Goal: Information Seeking & Learning: Learn about a topic

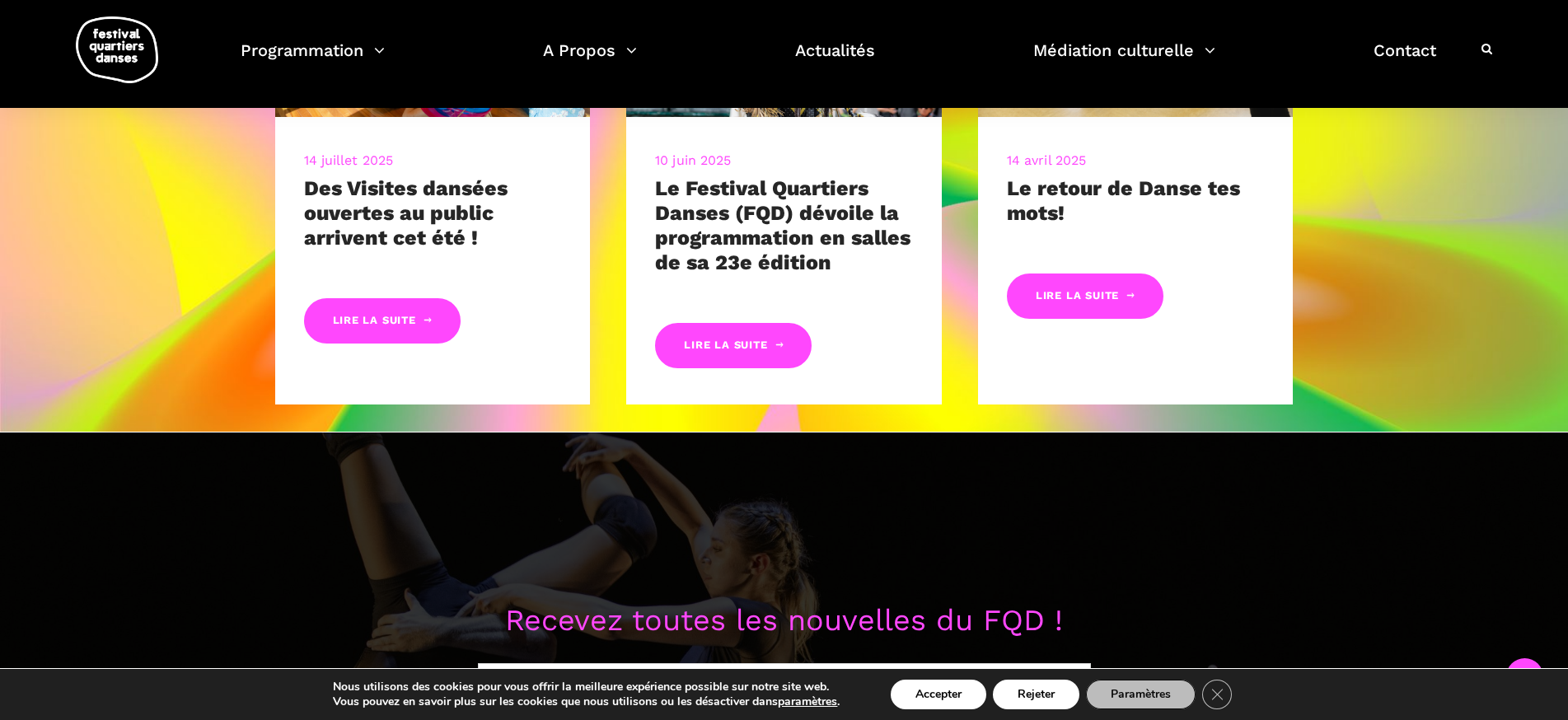
scroll to position [1057, 0]
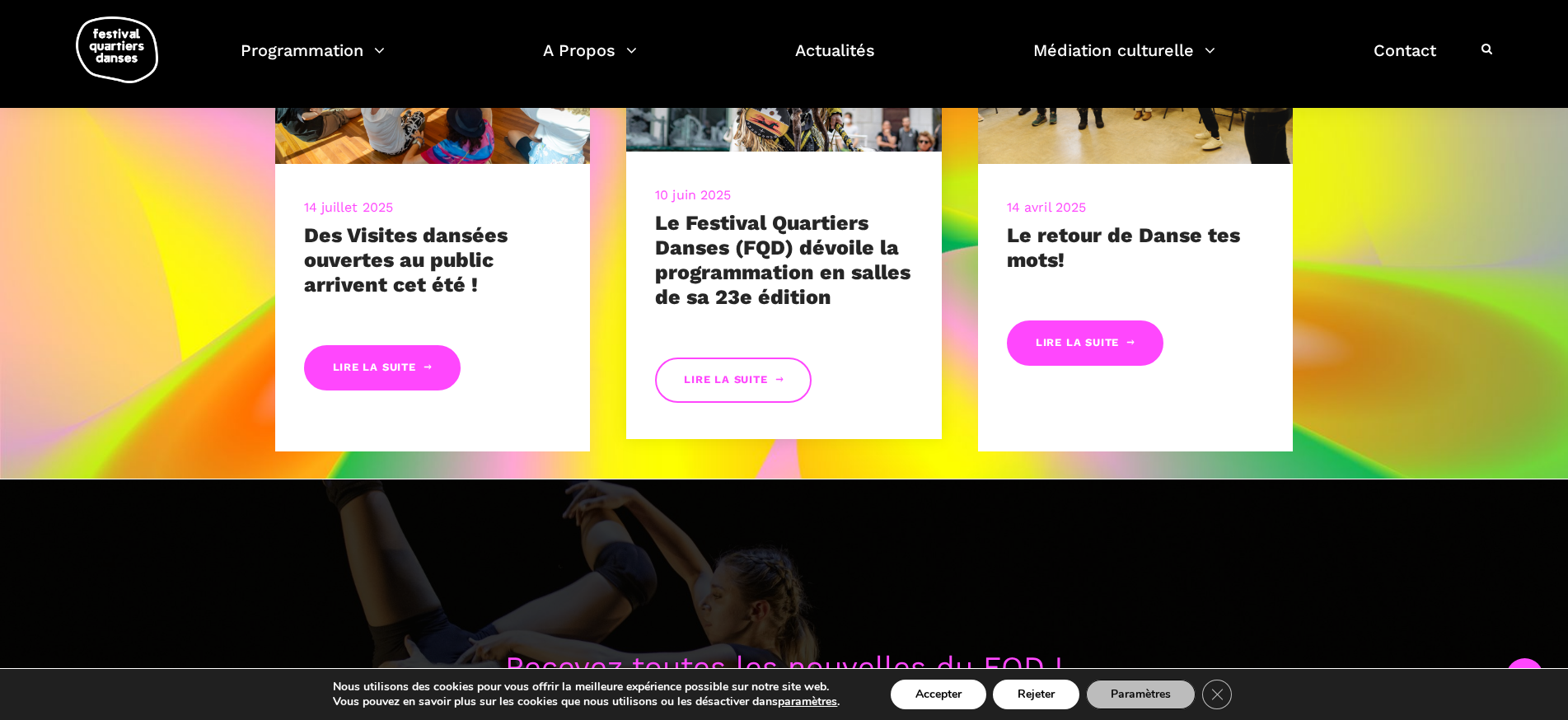
click at [712, 376] on link "Lire la suite" at bounding box center [733, 381] width 156 height 45
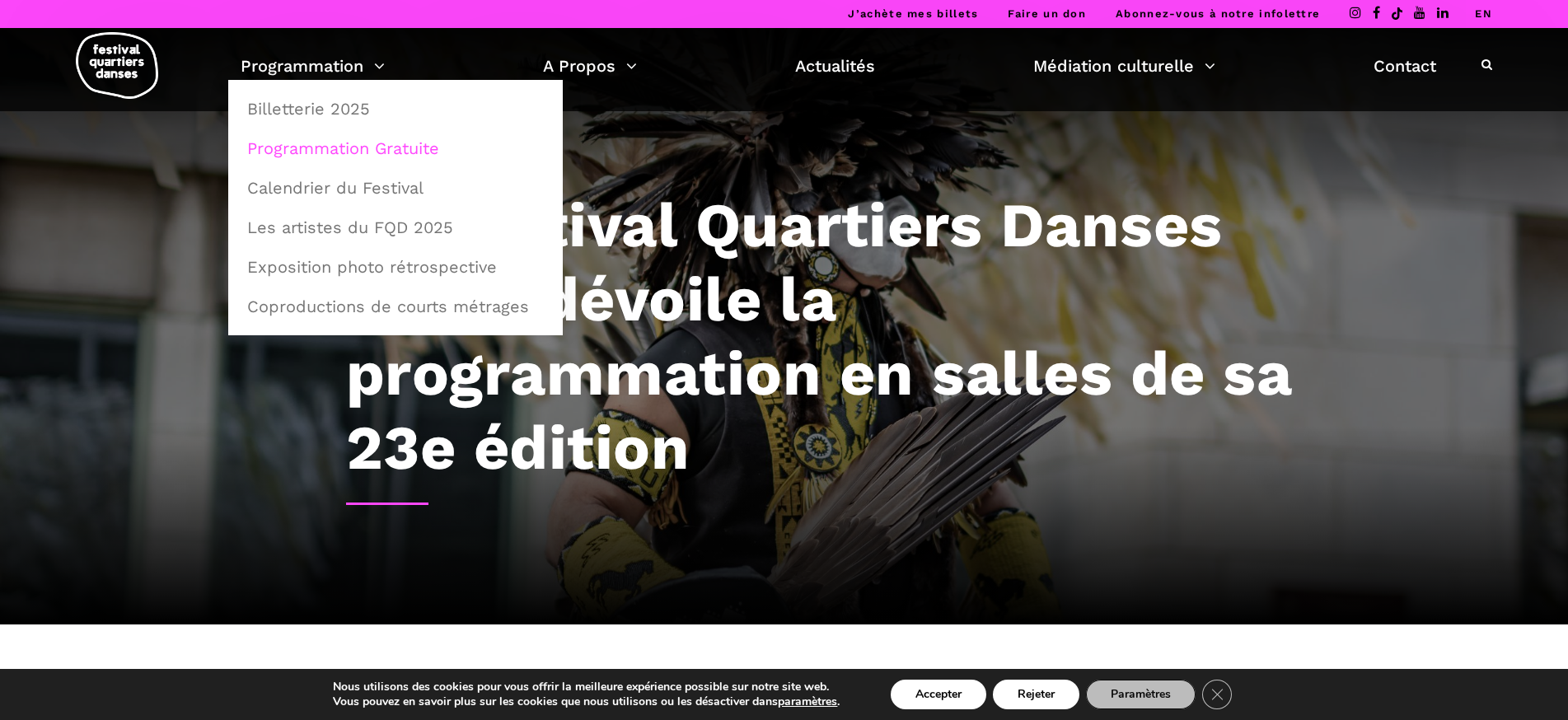
click at [313, 144] on link "Programmation Gratuite" at bounding box center [395, 147] width 317 height 38
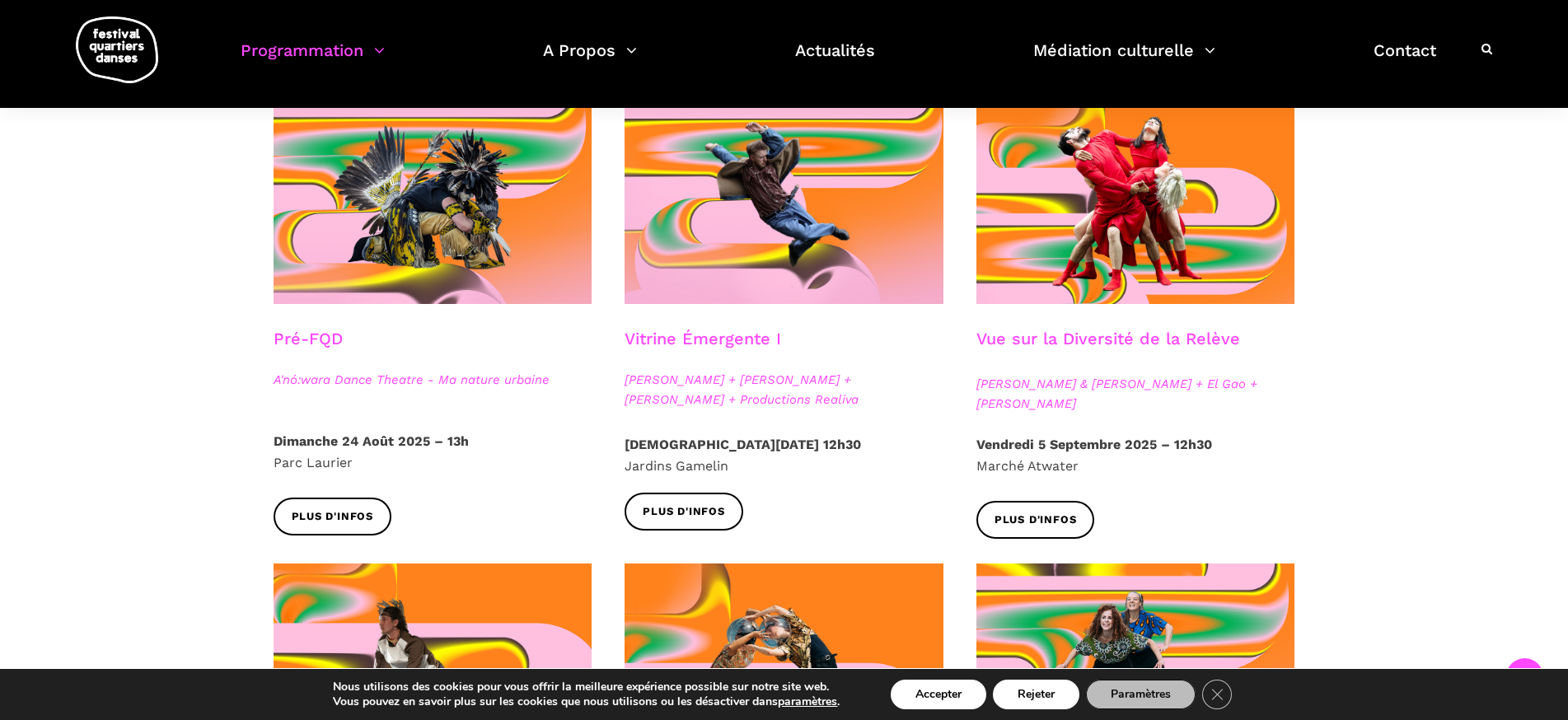
scroll to position [423, 0]
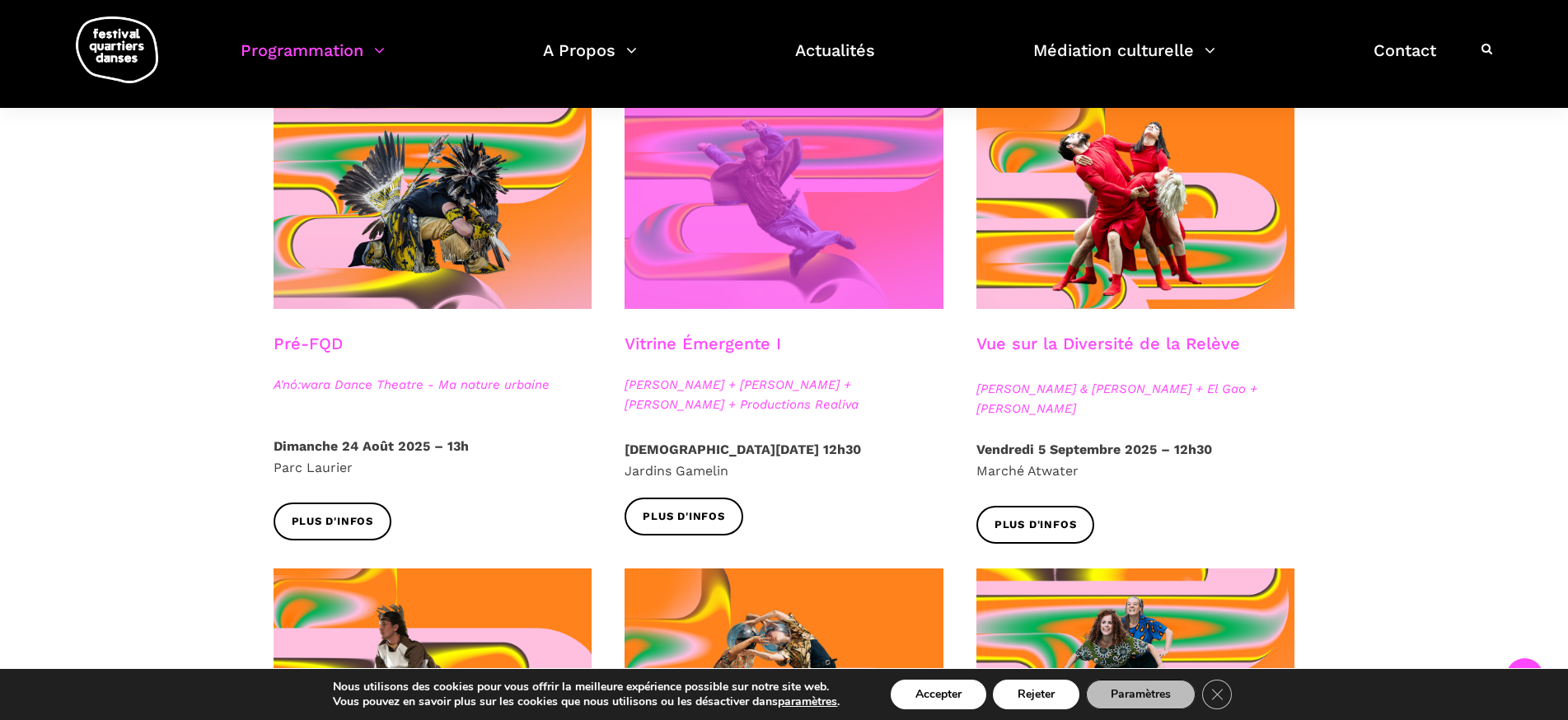
click at [667, 256] on span at bounding box center [784, 202] width 318 height 214
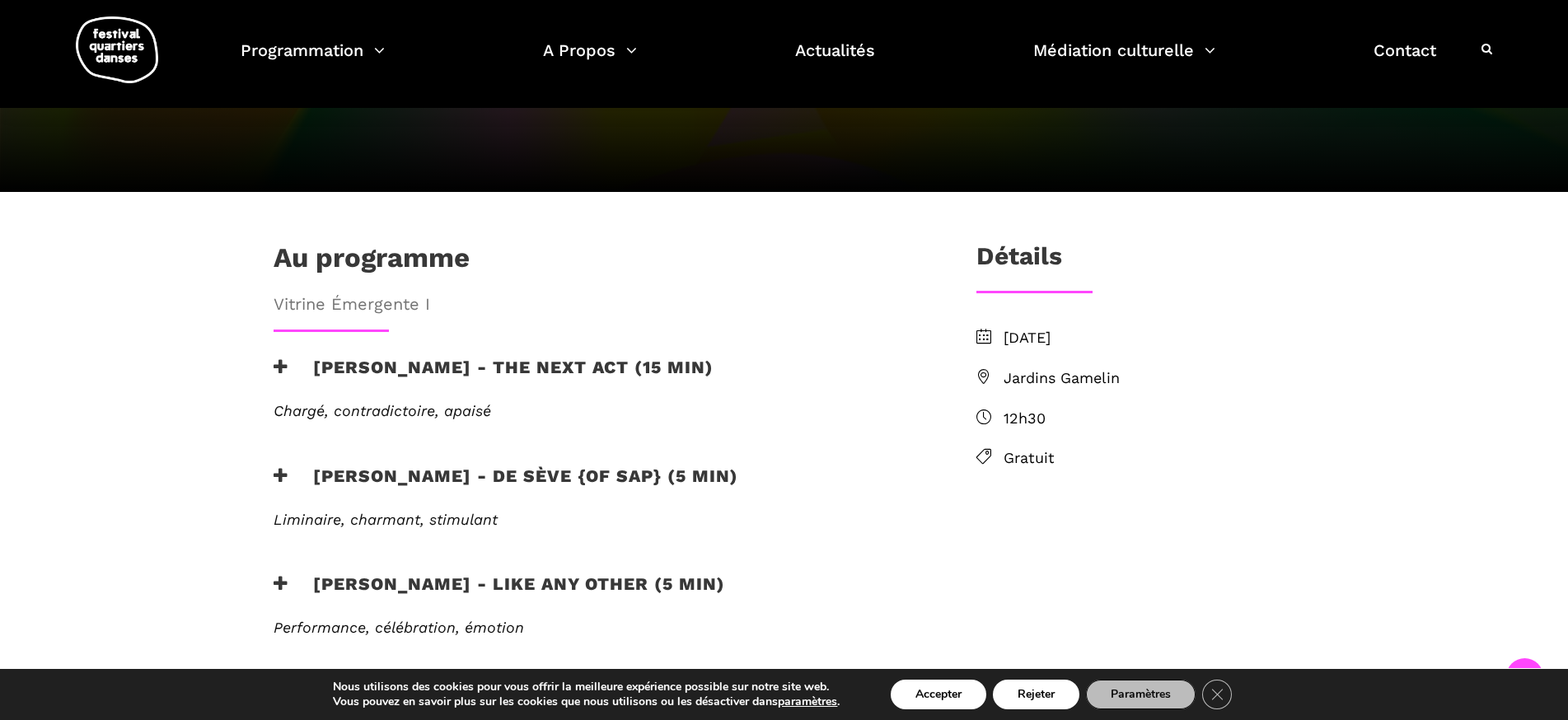
scroll to position [361, 0]
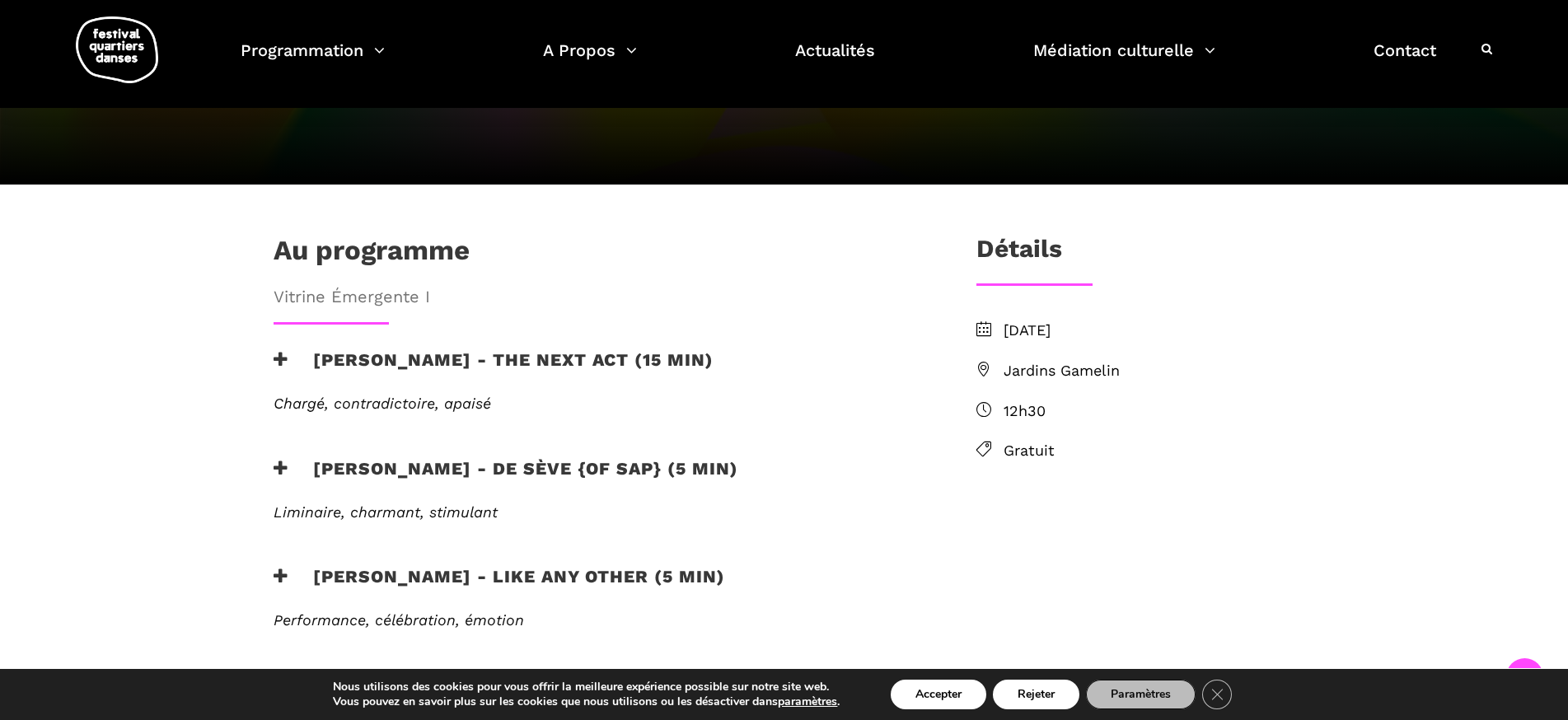
click at [288, 349] on h3 "Jake poloz - the next act (15 min)" at bounding box center [493, 369] width 440 height 41
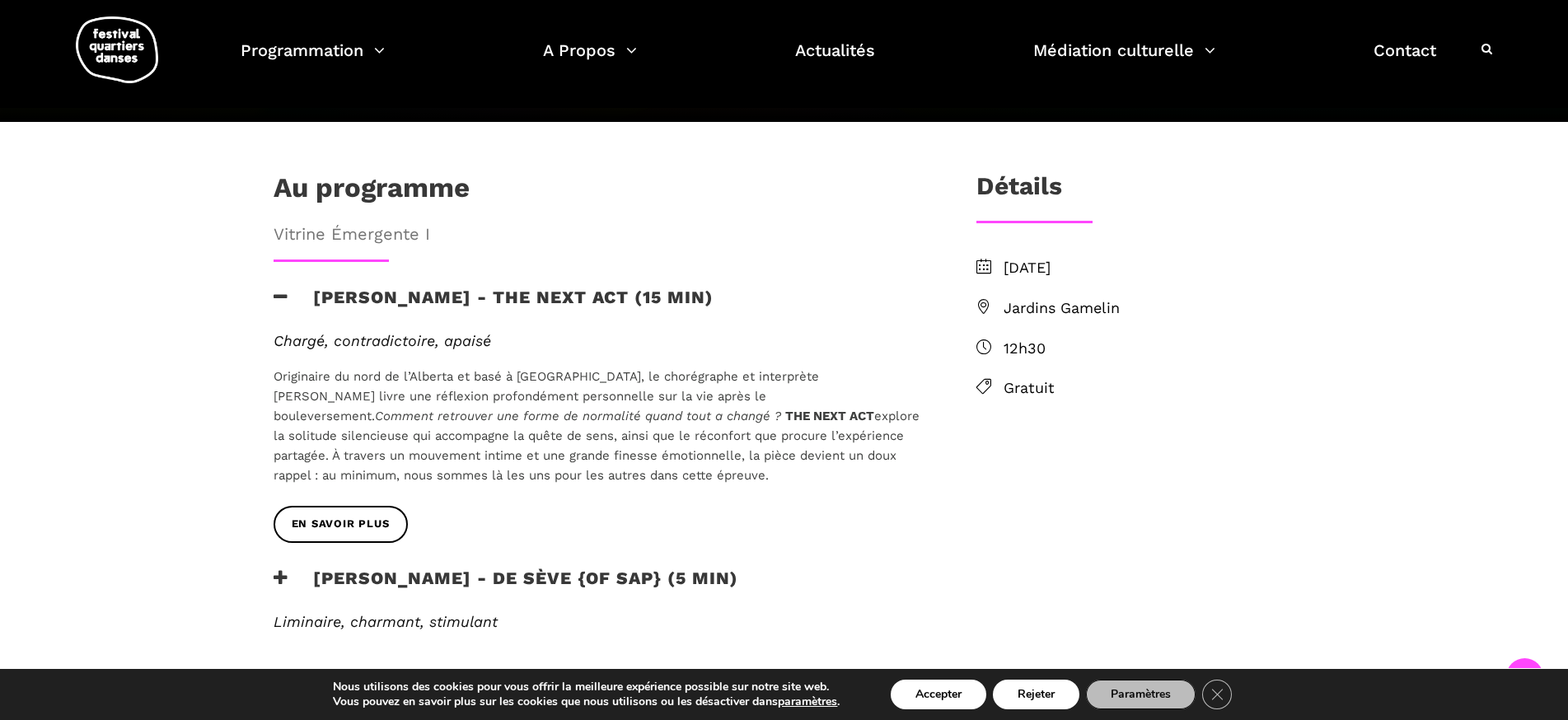
scroll to position [422, 0]
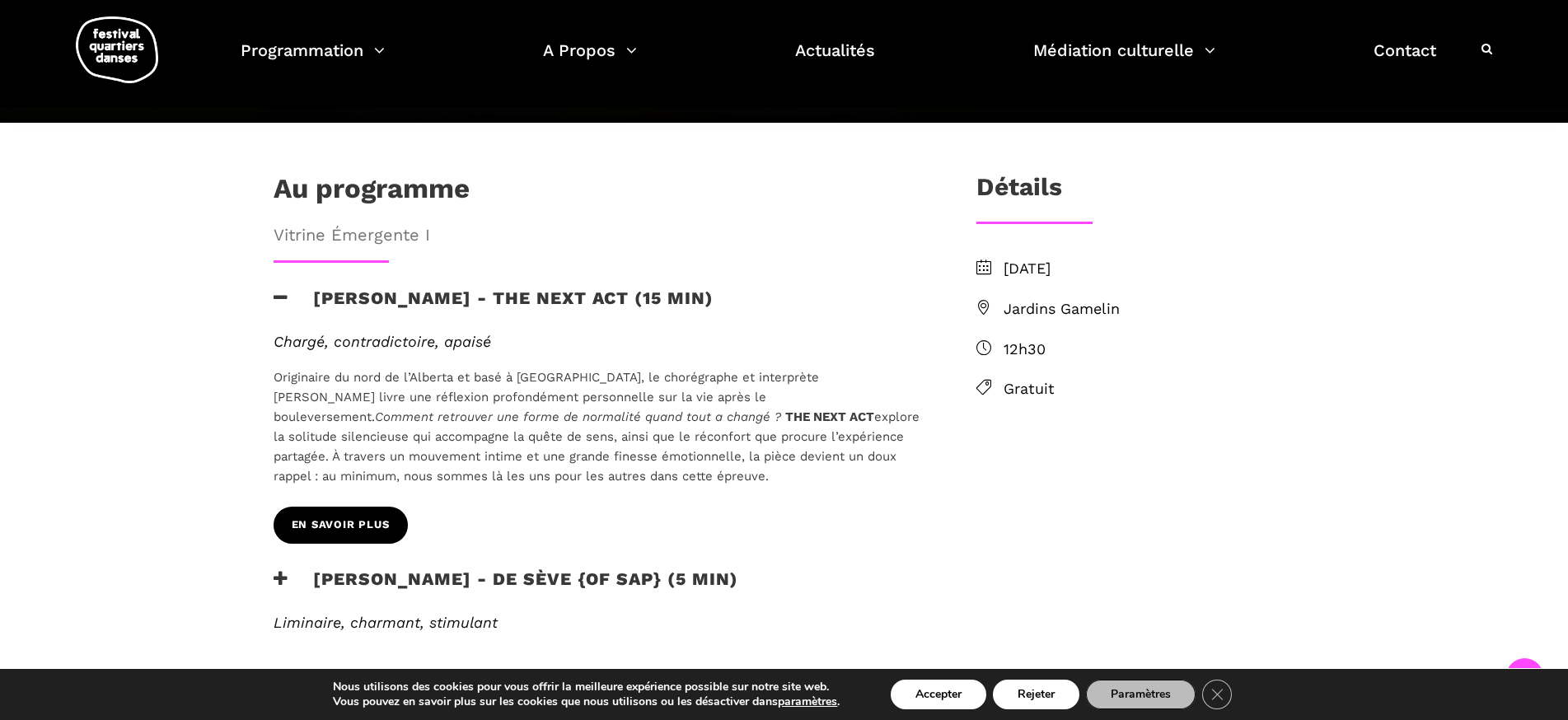
click at [346, 517] on span "EN SAVOIR PLUS" at bounding box center [340, 525] width 98 height 17
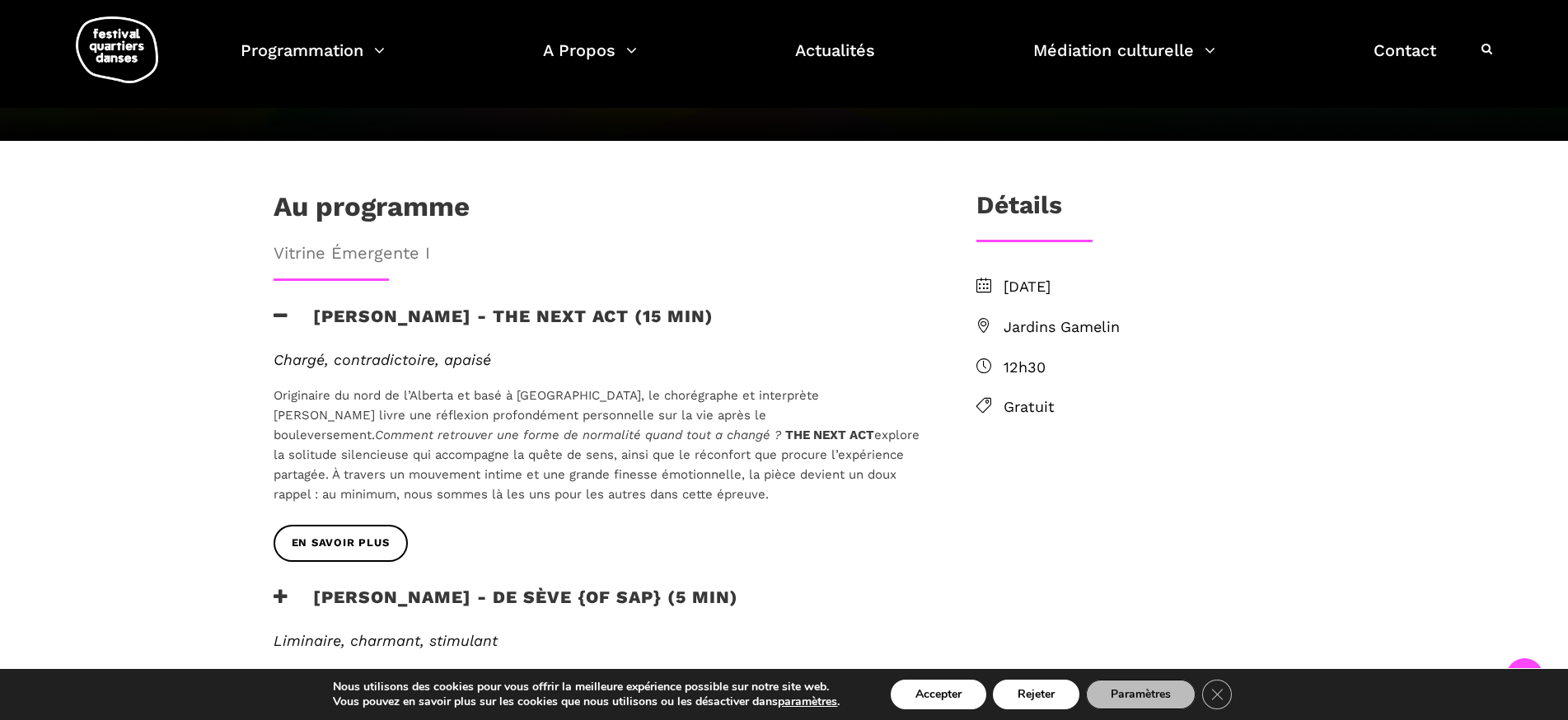
scroll to position [404, 0]
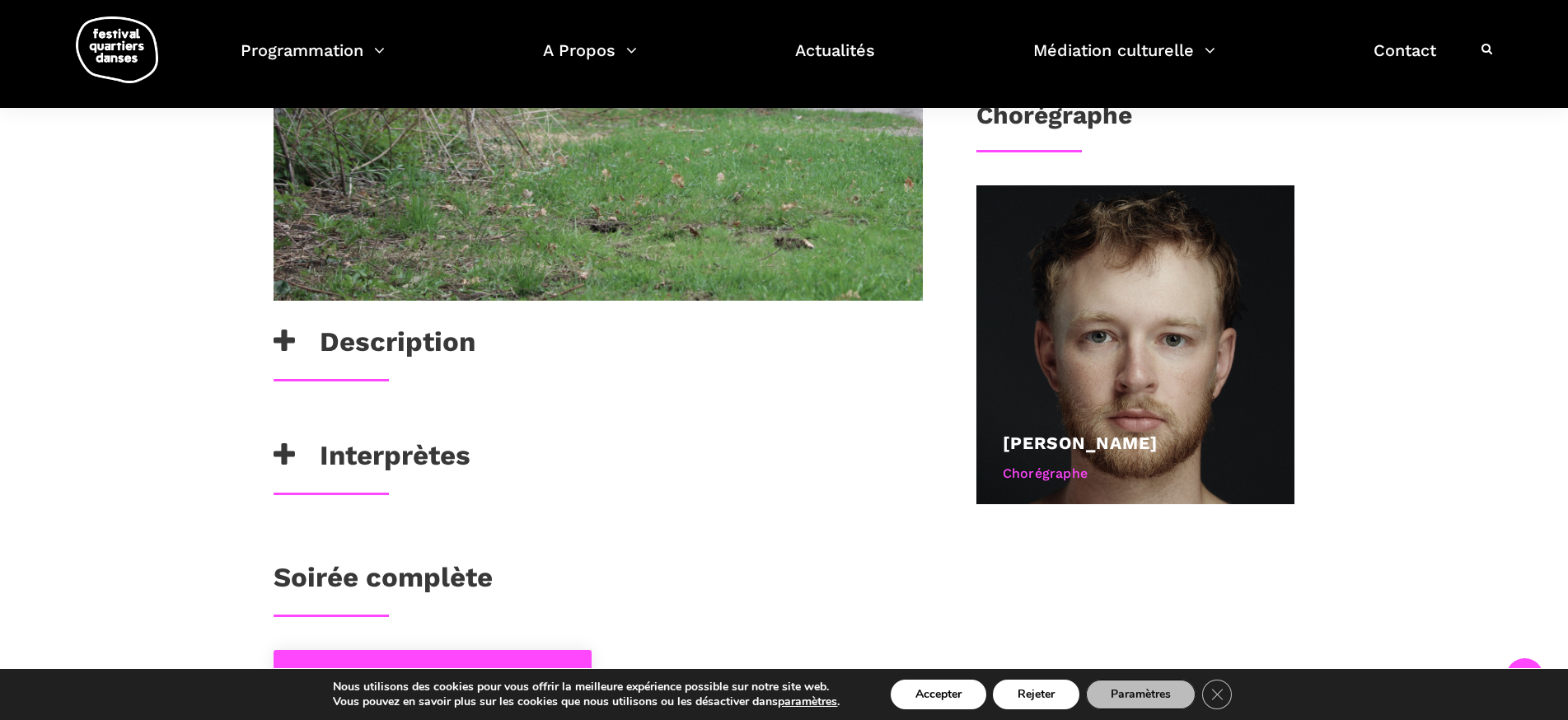
scroll to position [715, 0]
click at [470, 453] on div "Interprètes" at bounding box center [598, 458] width 649 height 41
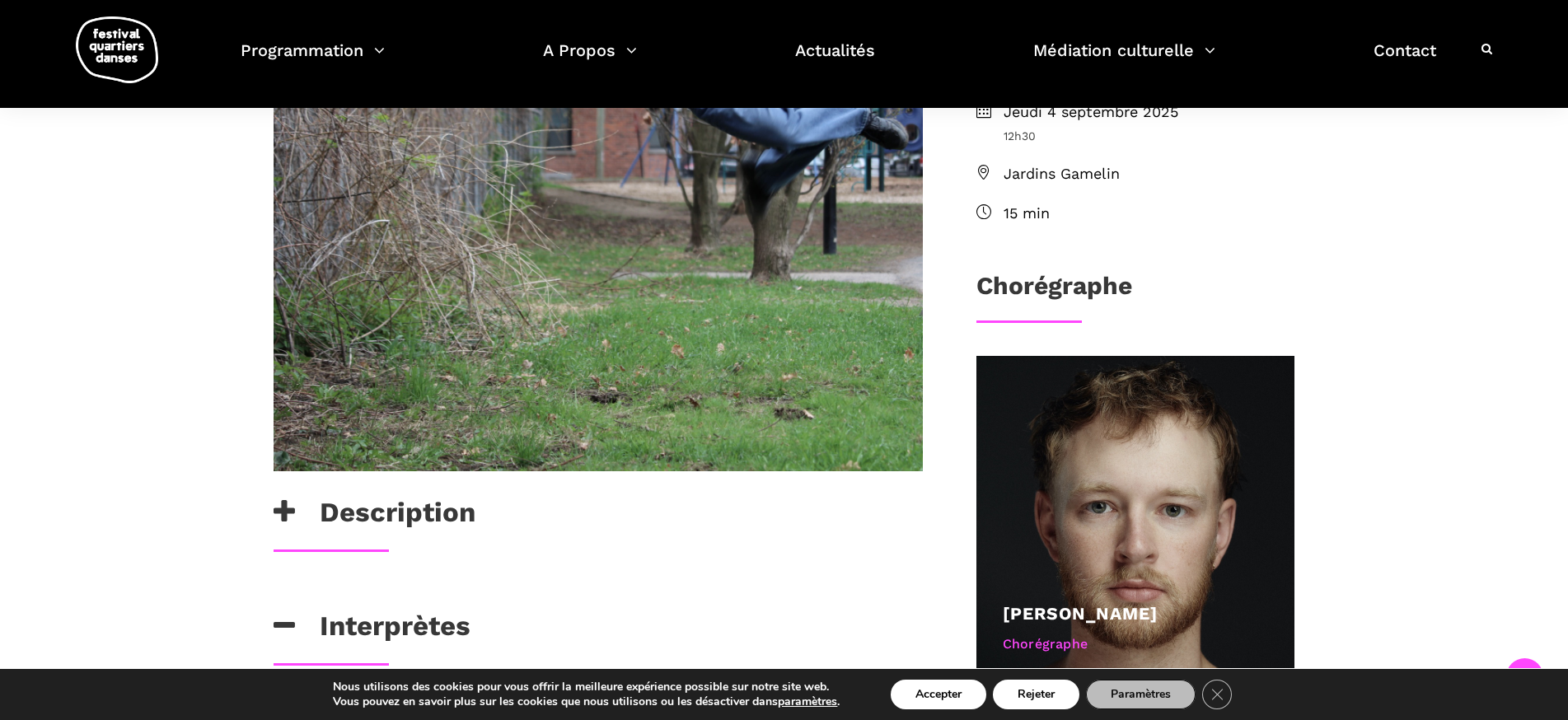
scroll to position [559, 0]
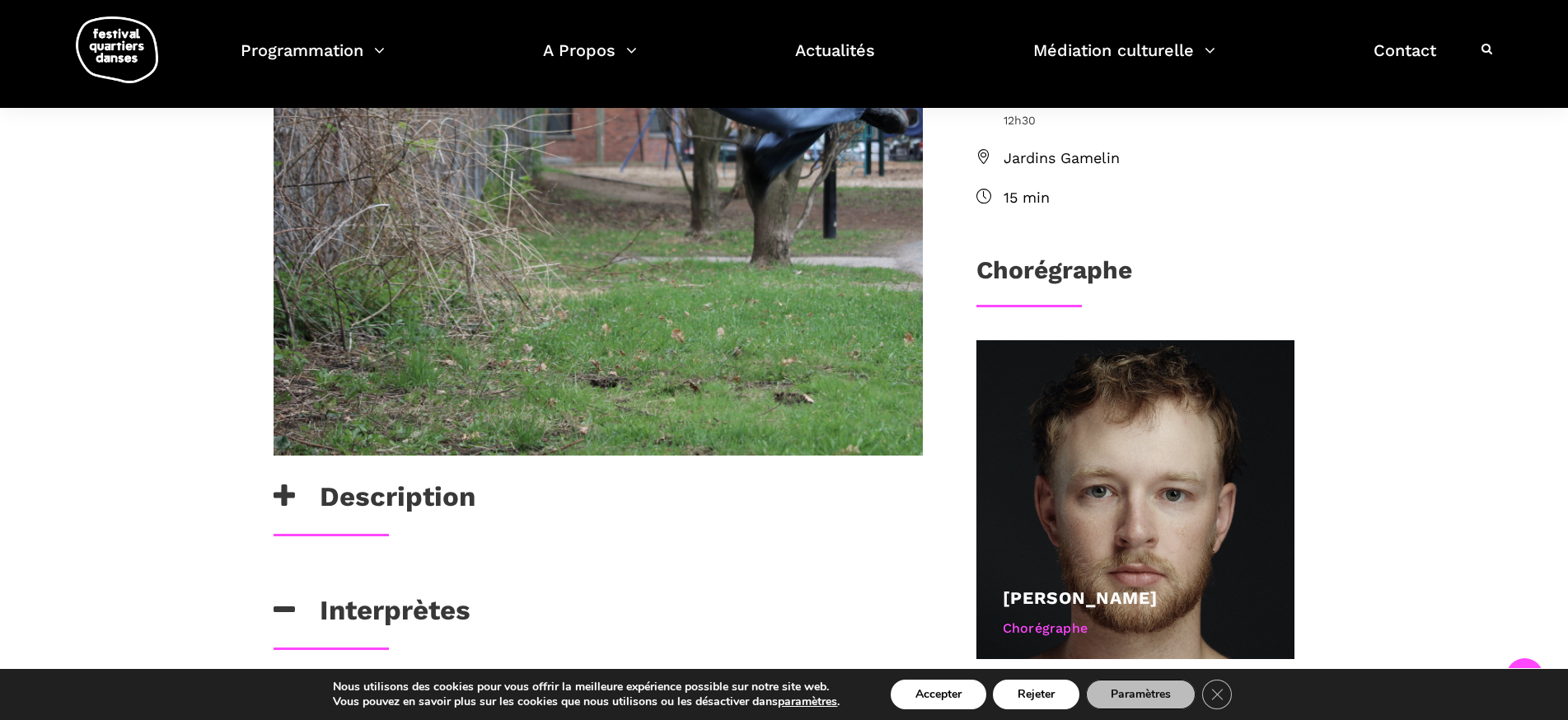
click at [279, 488] on icon at bounding box center [284, 496] width 22 height 27
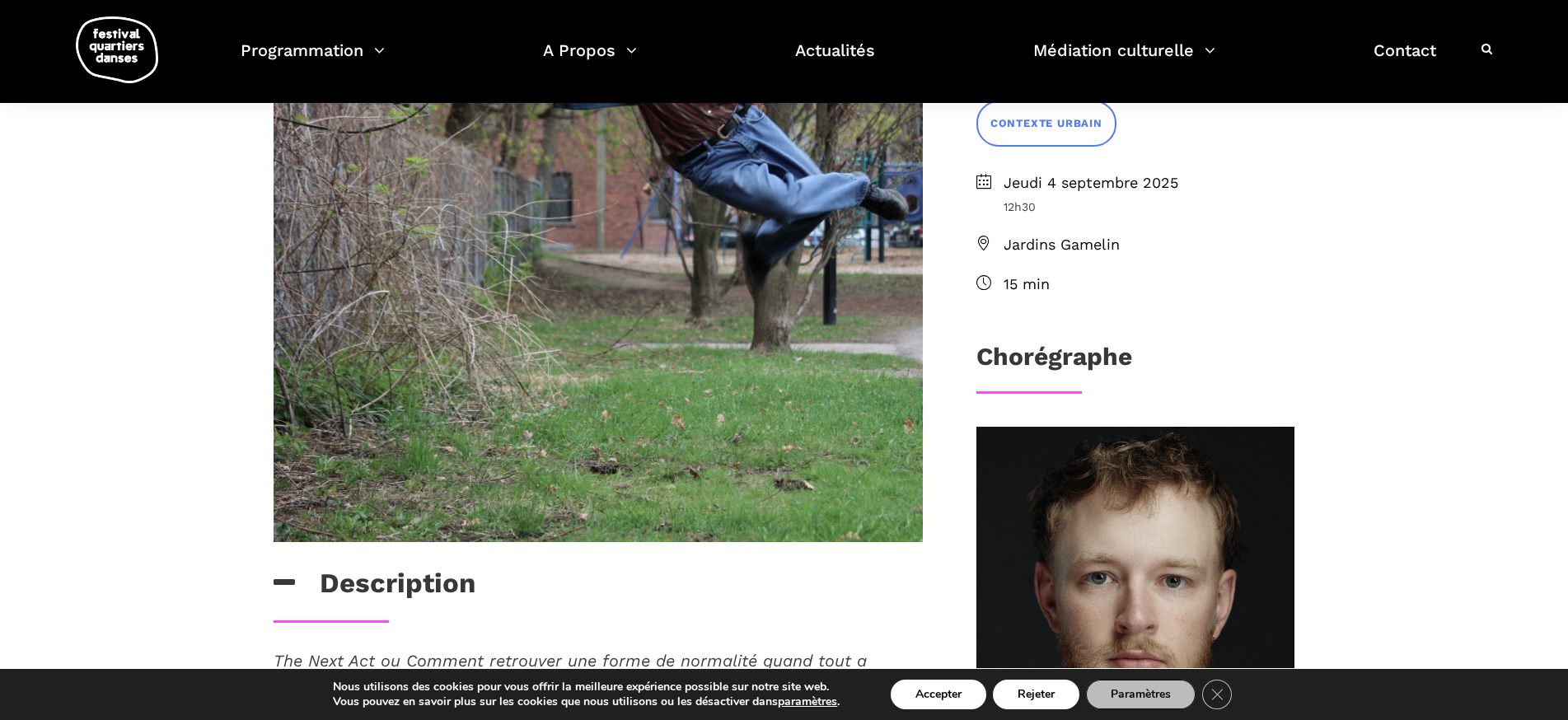
scroll to position [0, 0]
